Goal: Task Accomplishment & Management: Complete application form

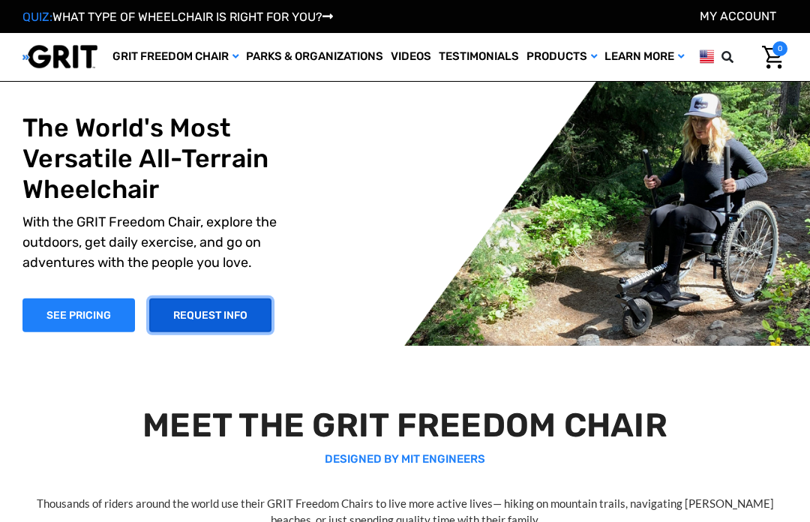
click at [230, 332] on link "REQUEST INFO" at bounding box center [210, 315] width 122 height 34
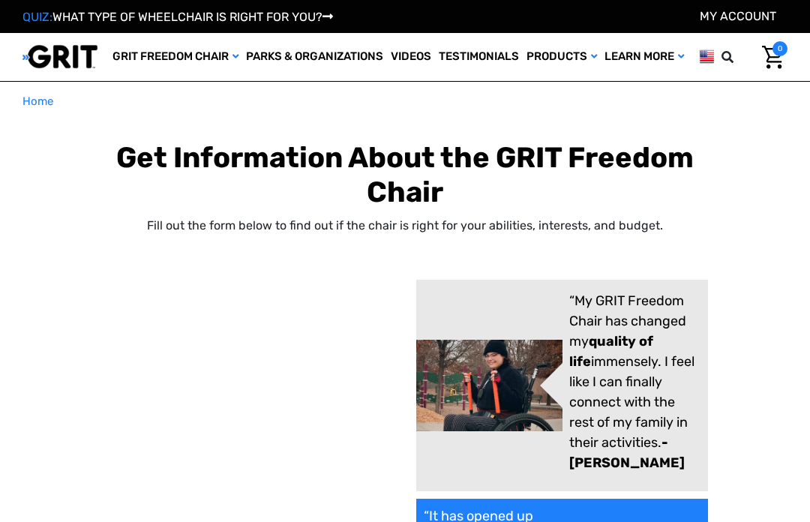
select select "US"
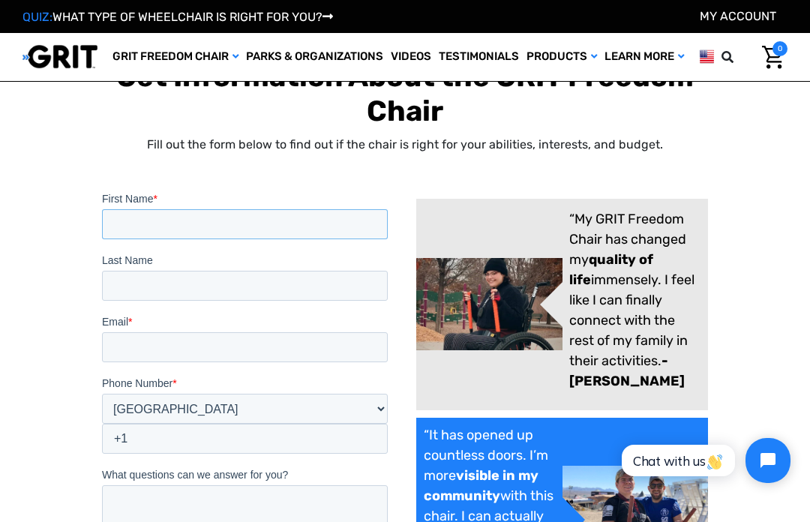
click at [297, 230] on input "First Name *" at bounding box center [245, 223] width 286 height 30
type input "botz25@verizon.net"
type input "Sullivan"
type input "Susan"
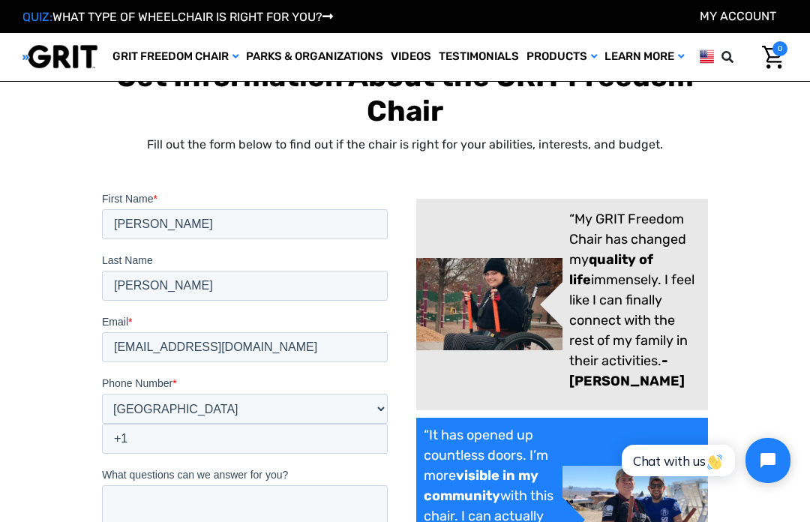
type input "botz25@verizon.net"
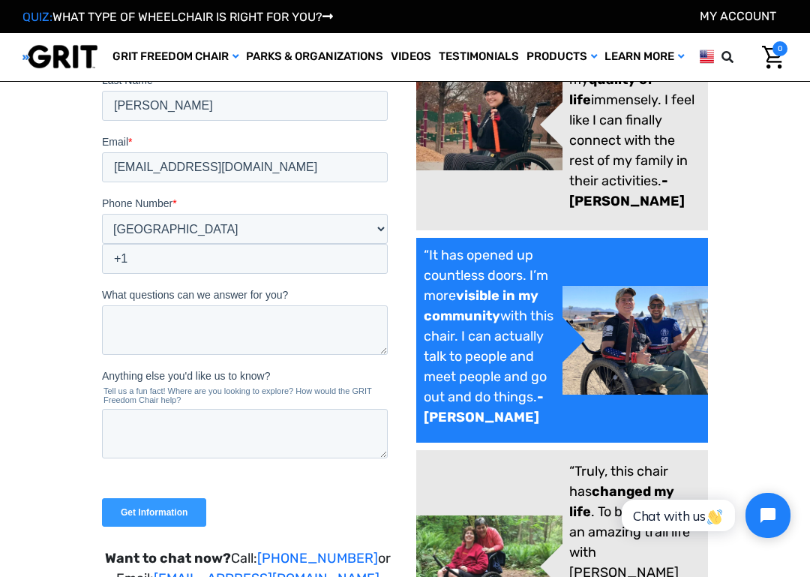
scroll to position [182, 0]
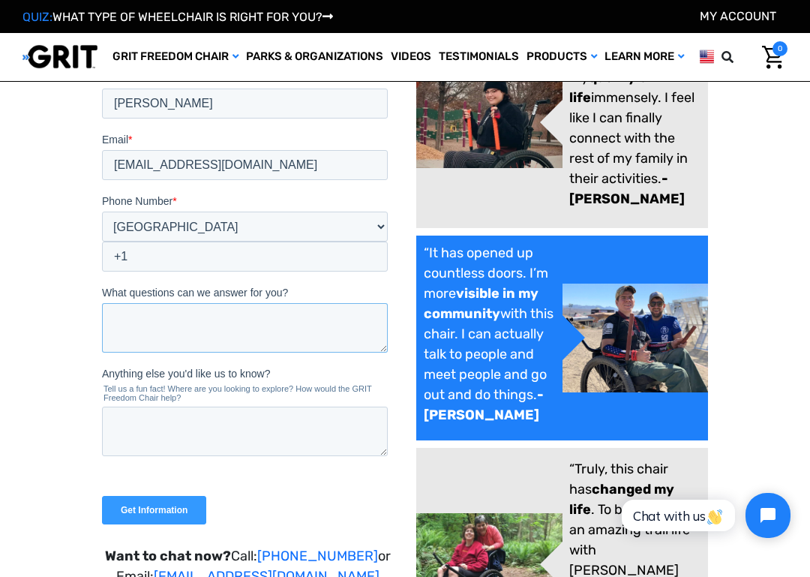
click at [325, 328] on textarea "What questions can we answer for you?" at bounding box center [245, 326] width 286 height 49
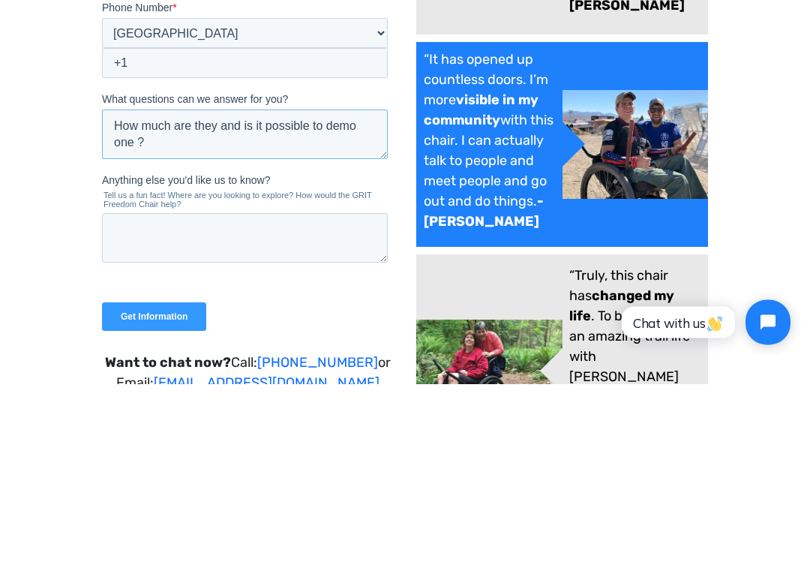
click at [142, 145] on textarea "How much are they and is it possible to demo one ?" at bounding box center [245, 133] width 286 height 49
click at [145, 144] on textarea "How much are they and is it possible to demo one ?" at bounding box center [245, 133] width 286 height 49
click at [136, 149] on textarea "How much are they and is it possible to demo one ?" at bounding box center [245, 133] width 286 height 49
type textarea "How much are they and is it possible to demo one before buying ?"
click at [333, 229] on textarea "Anything else you'd like us to know?" at bounding box center [245, 237] width 286 height 49
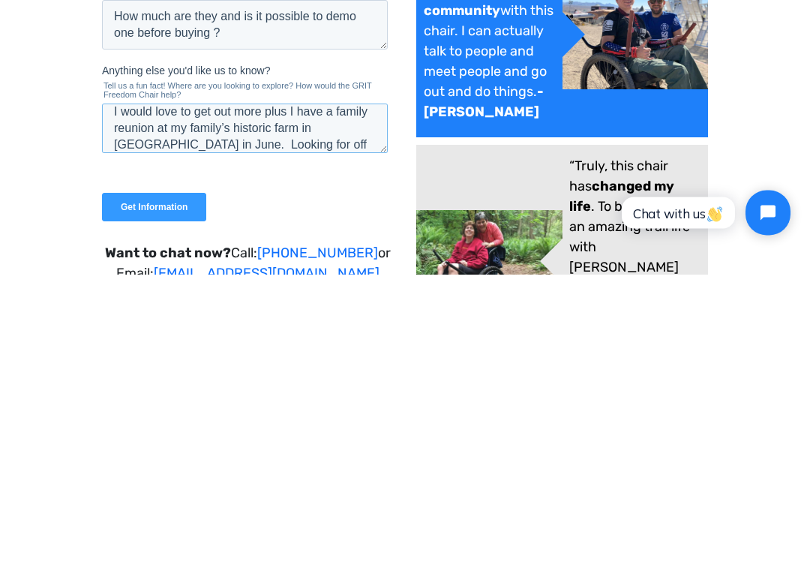
scroll to position [33, 0]
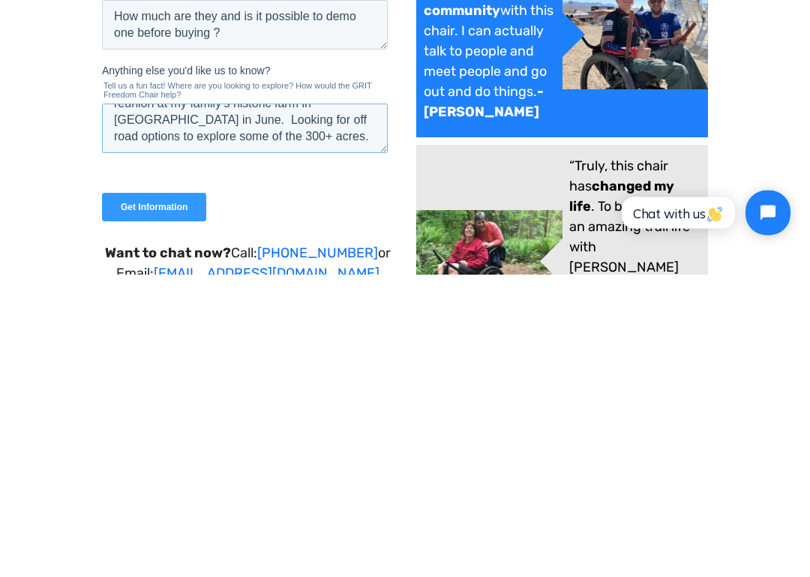
type textarea "I would love to get out more plus I have a family reunion at my family’s histor…"
click at [169, 219] on input "Get Information" at bounding box center [154, 207] width 104 height 28
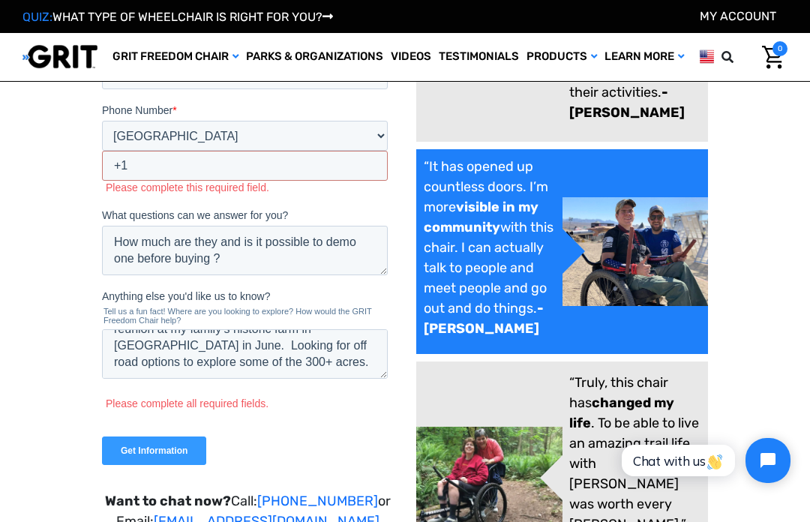
scroll to position [250, 0]
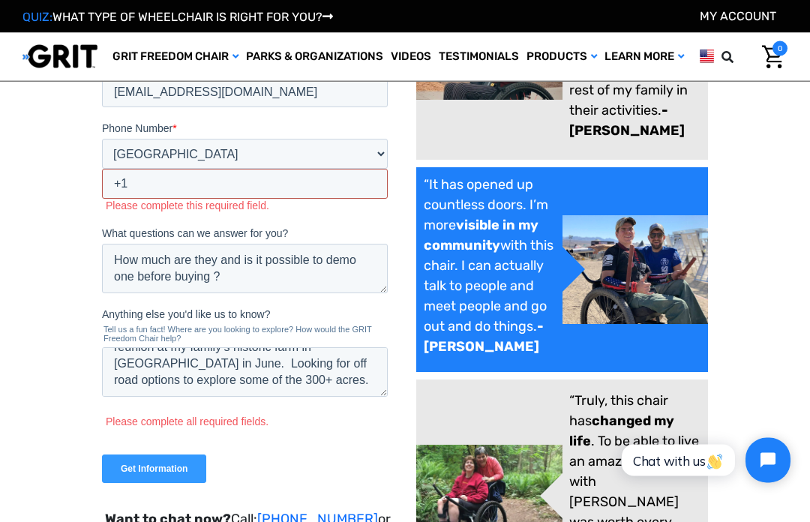
click at [262, 180] on input "+1" at bounding box center [245, 184] width 286 height 30
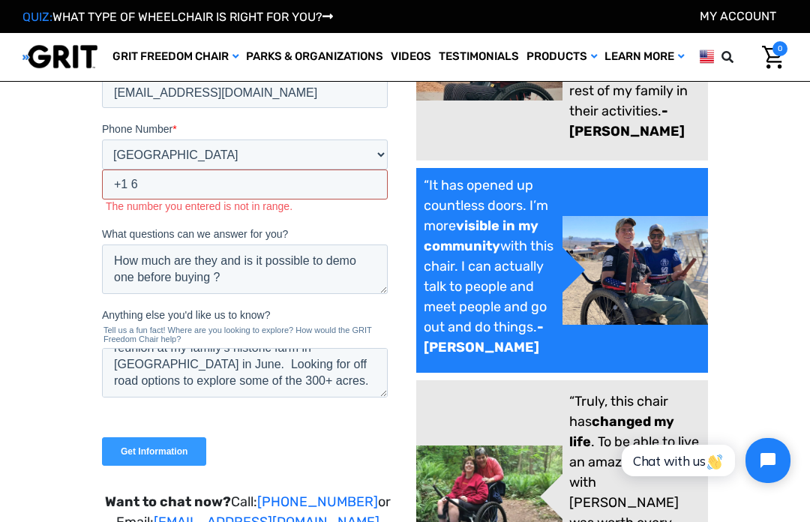
scroll to position [0, 0]
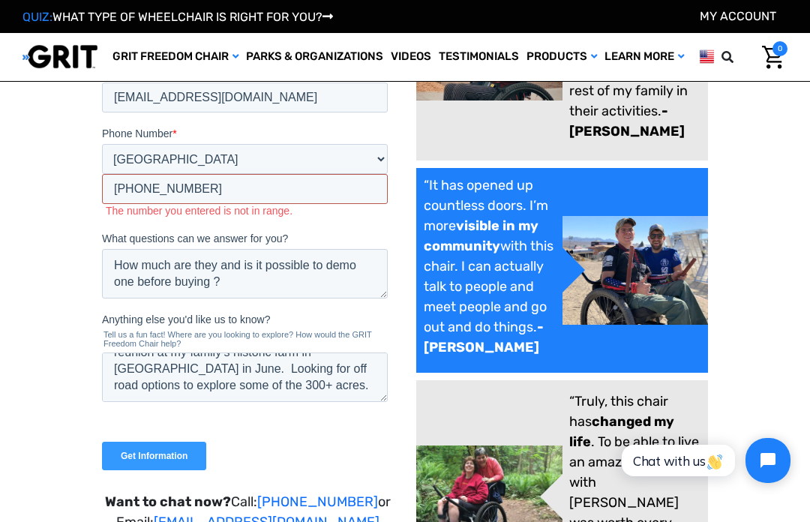
click at [132, 185] on input "+1 6674796" at bounding box center [245, 189] width 286 height 30
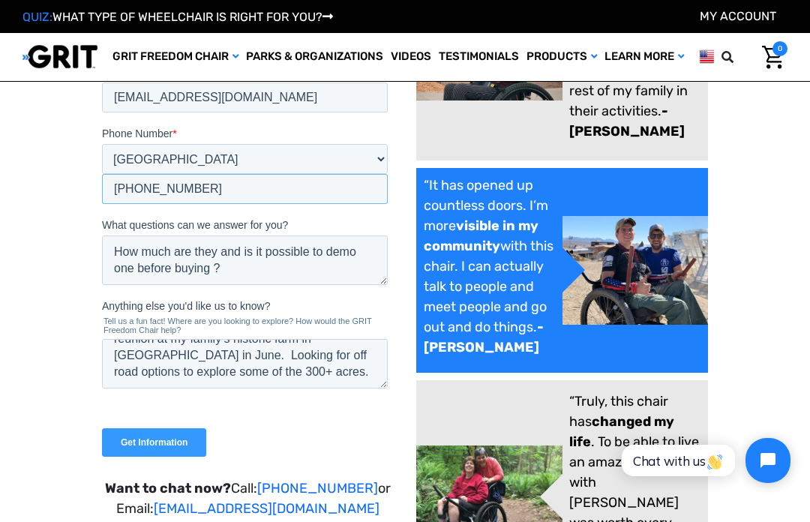
type input "+1 2156674796"
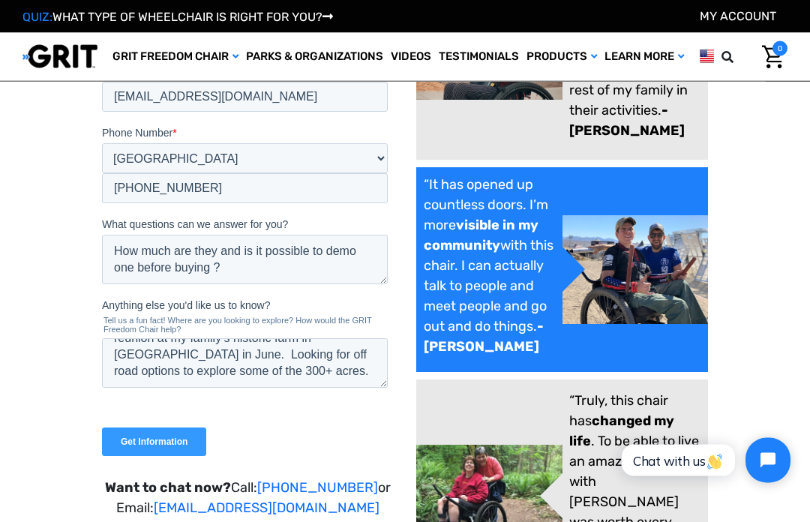
click at [166, 448] on input "Get Information" at bounding box center [154, 441] width 104 height 28
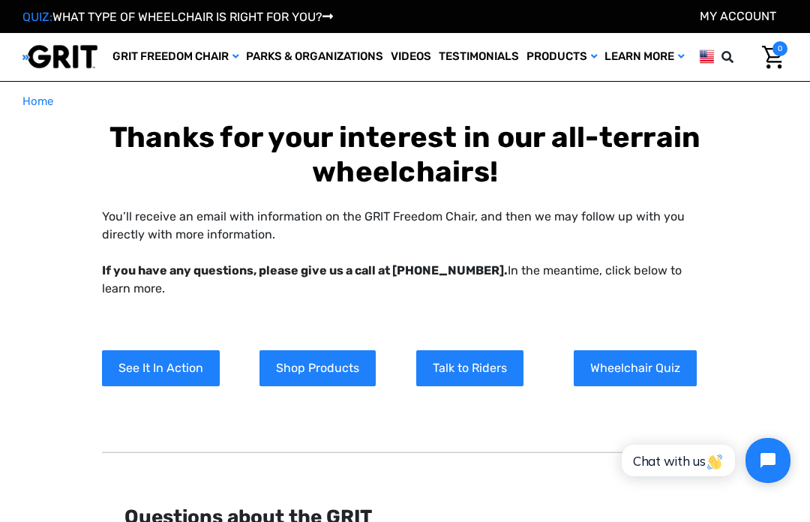
click at [208, 386] on link "See It In Action" at bounding box center [161, 368] width 118 height 36
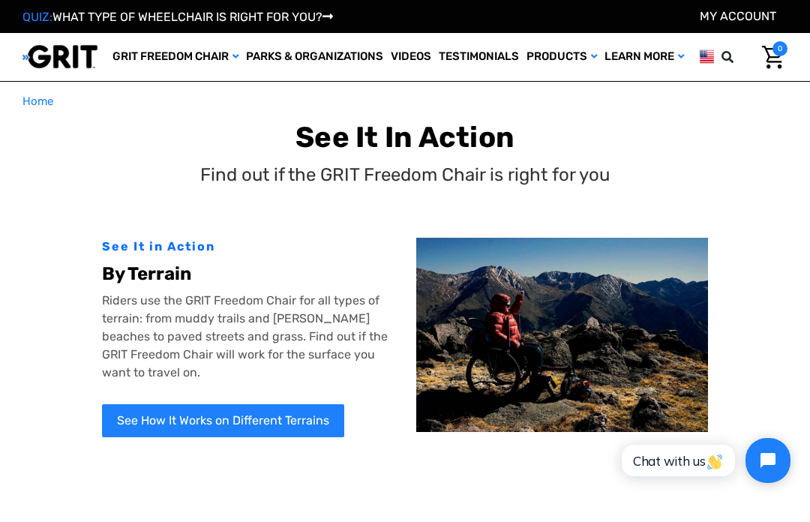
click at [289, 437] on link "See How It Works on Different Terrains" at bounding box center [223, 420] width 242 height 33
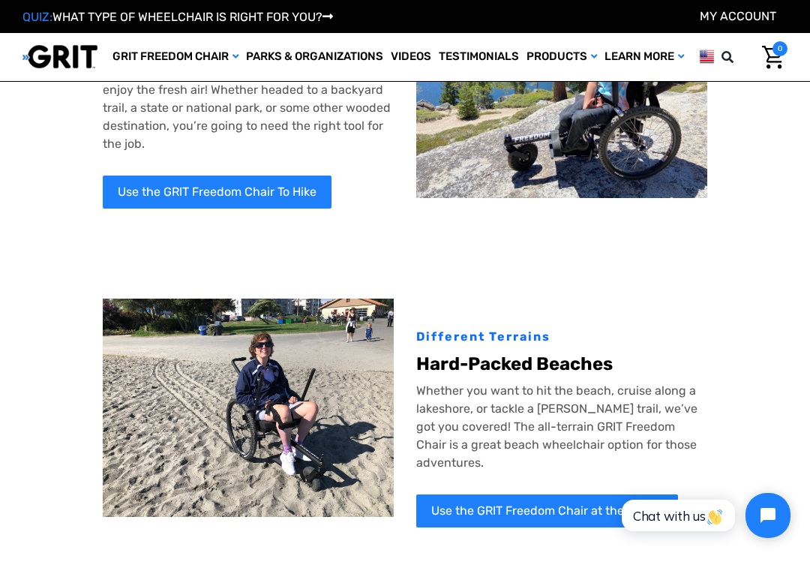
scroll to position [301, 0]
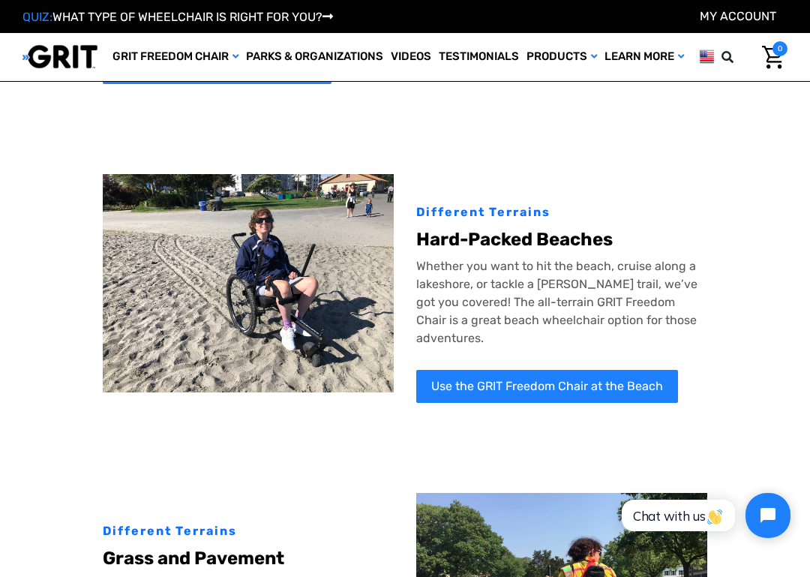
click at [637, 460] on div at bounding box center [405, 455] width 604 height 75
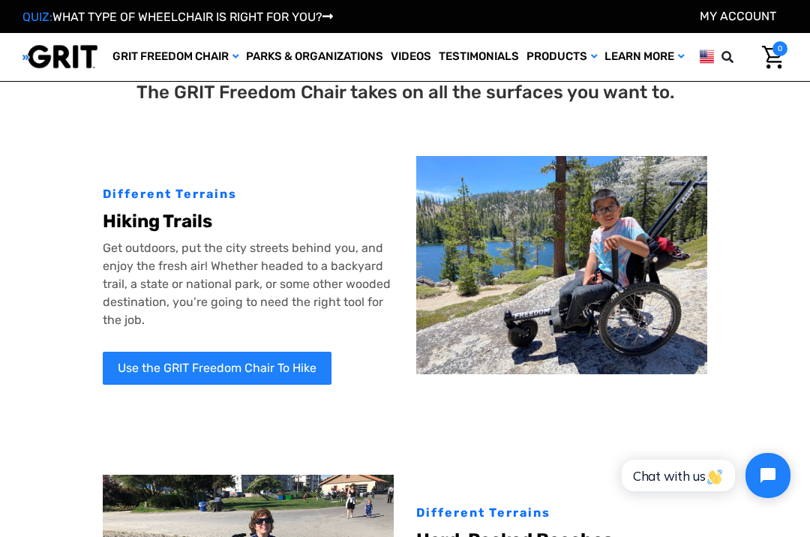
scroll to position [0, 0]
